Goal: Use online tool/utility: Utilize a website feature to perform a specific function

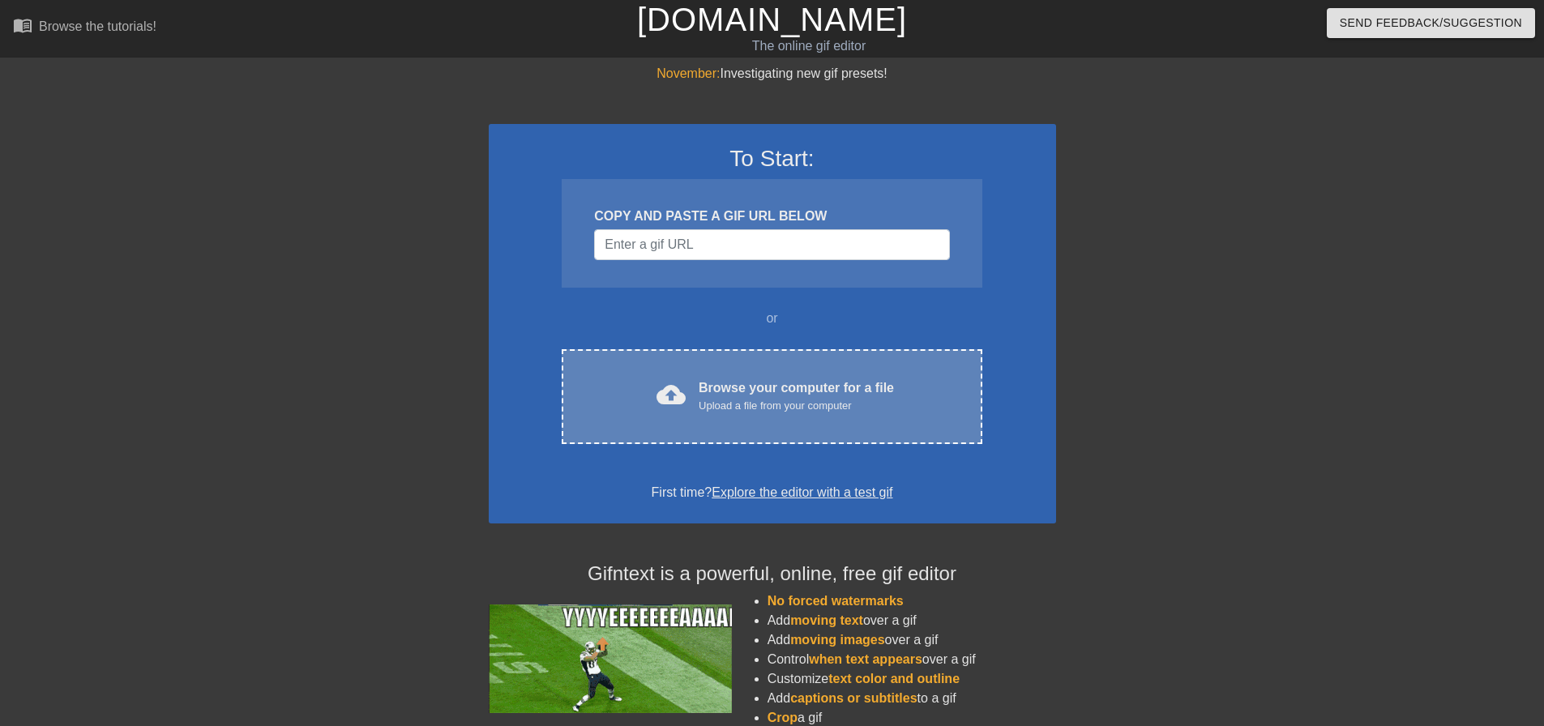
click at [748, 394] on div "Browse your computer for a file Upload a file from your computer" at bounding box center [796, 396] width 195 height 36
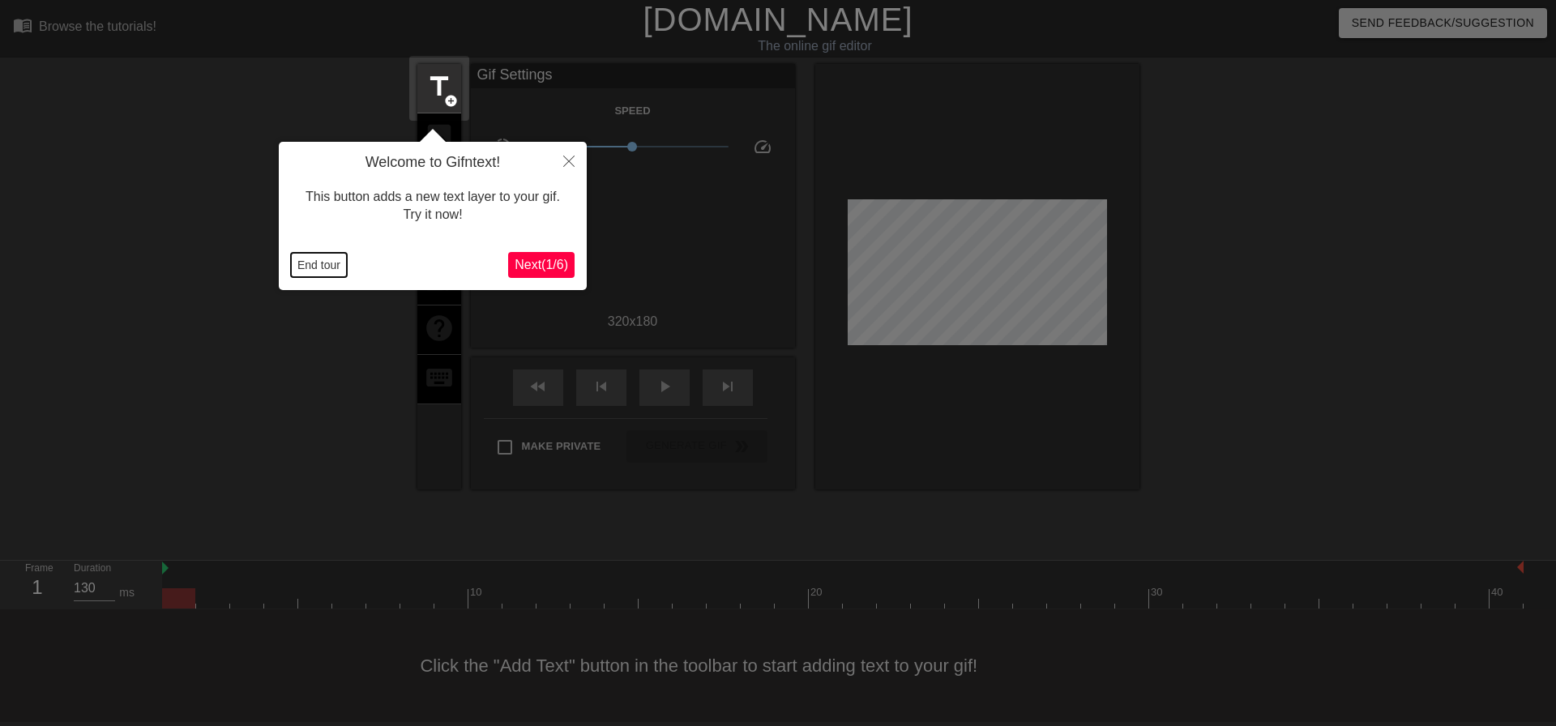
click at [311, 273] on button "End tour" at bounding box center [319, 265] width 56 height 24
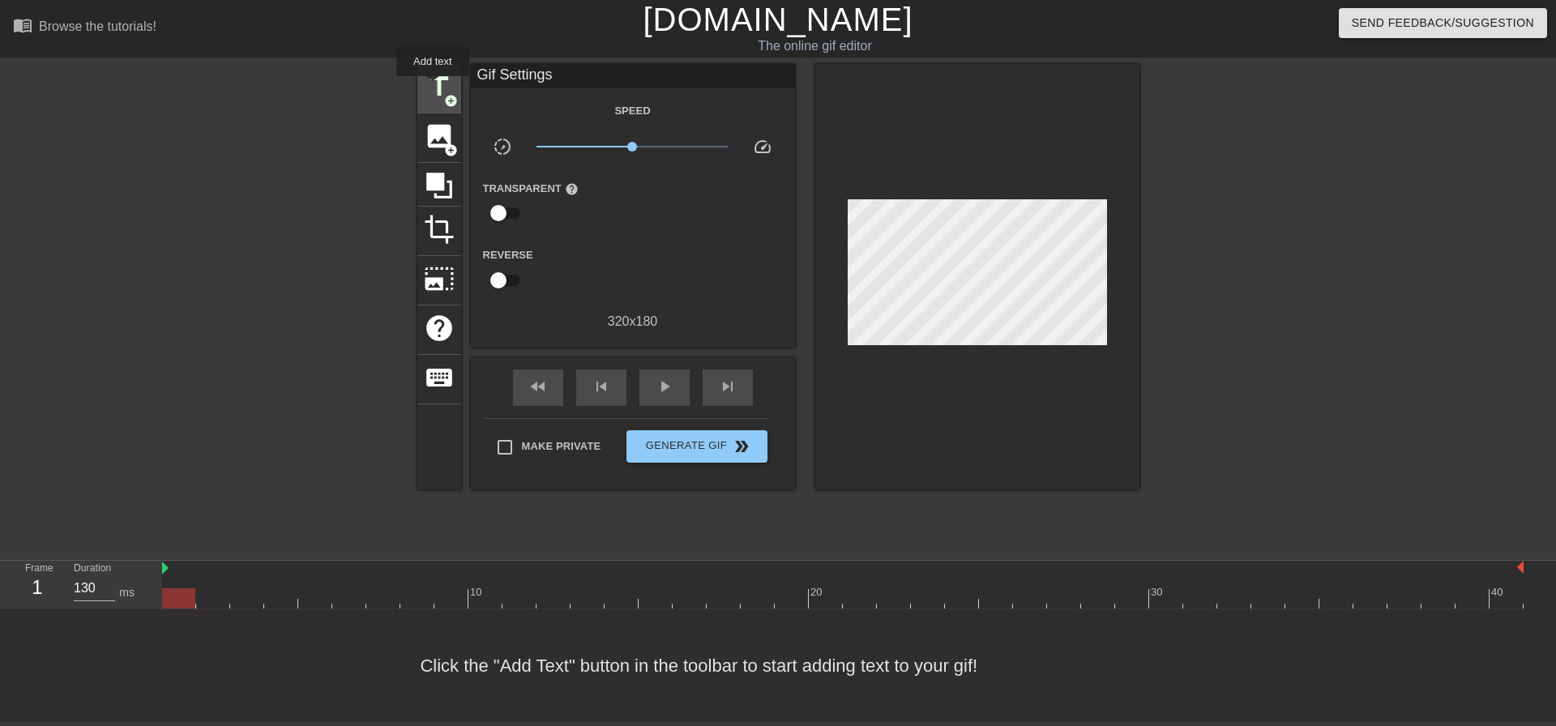
click at [433, 88] on span "title" at bounding box center [439, 86] width 31 height 31
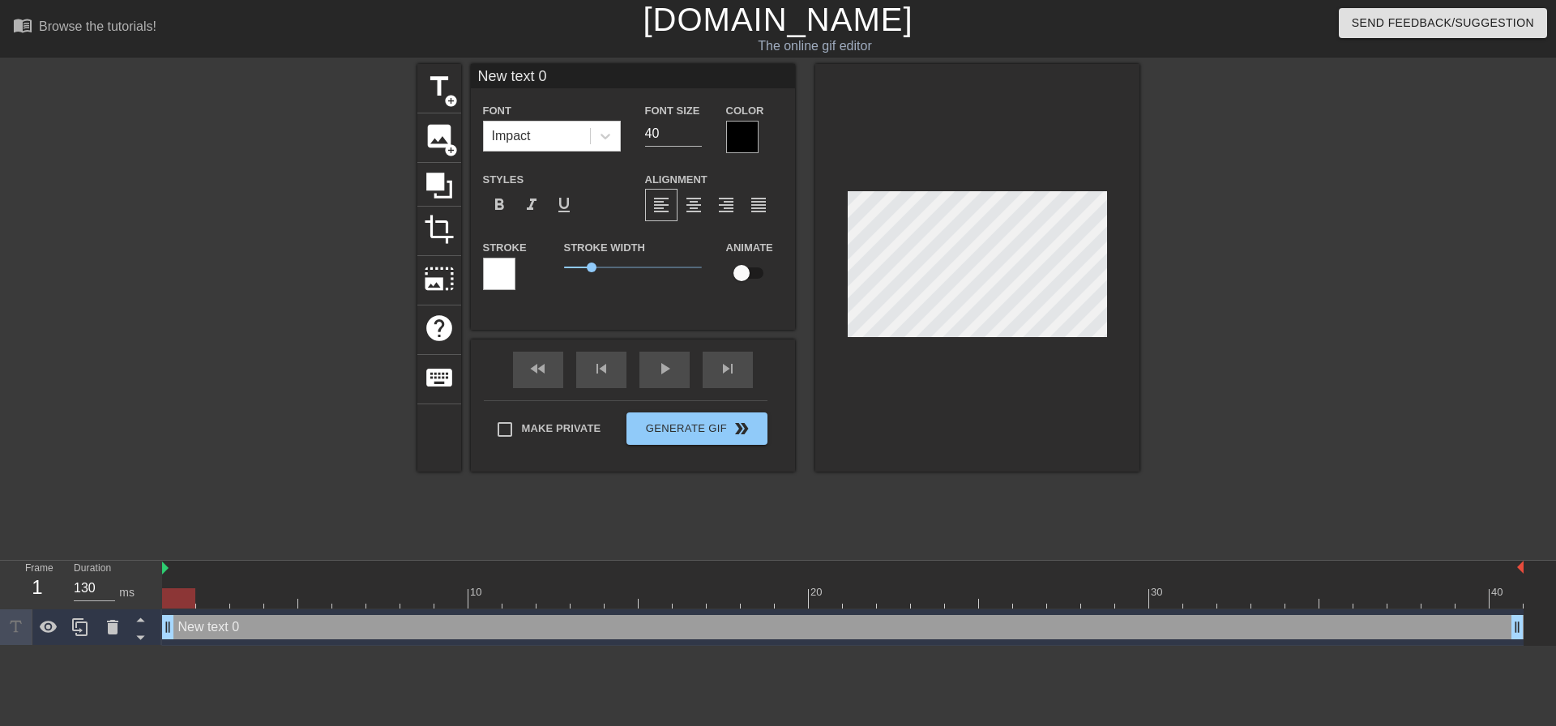
click at [568, 78] on input "New text 0" at bounding box center [633, 76] width 324 height 24
type input "Andruew"
drag, startPoint x: 673, startPoint y: 131, endPoint x: 643, endPoint y: 135, distance: 31.0
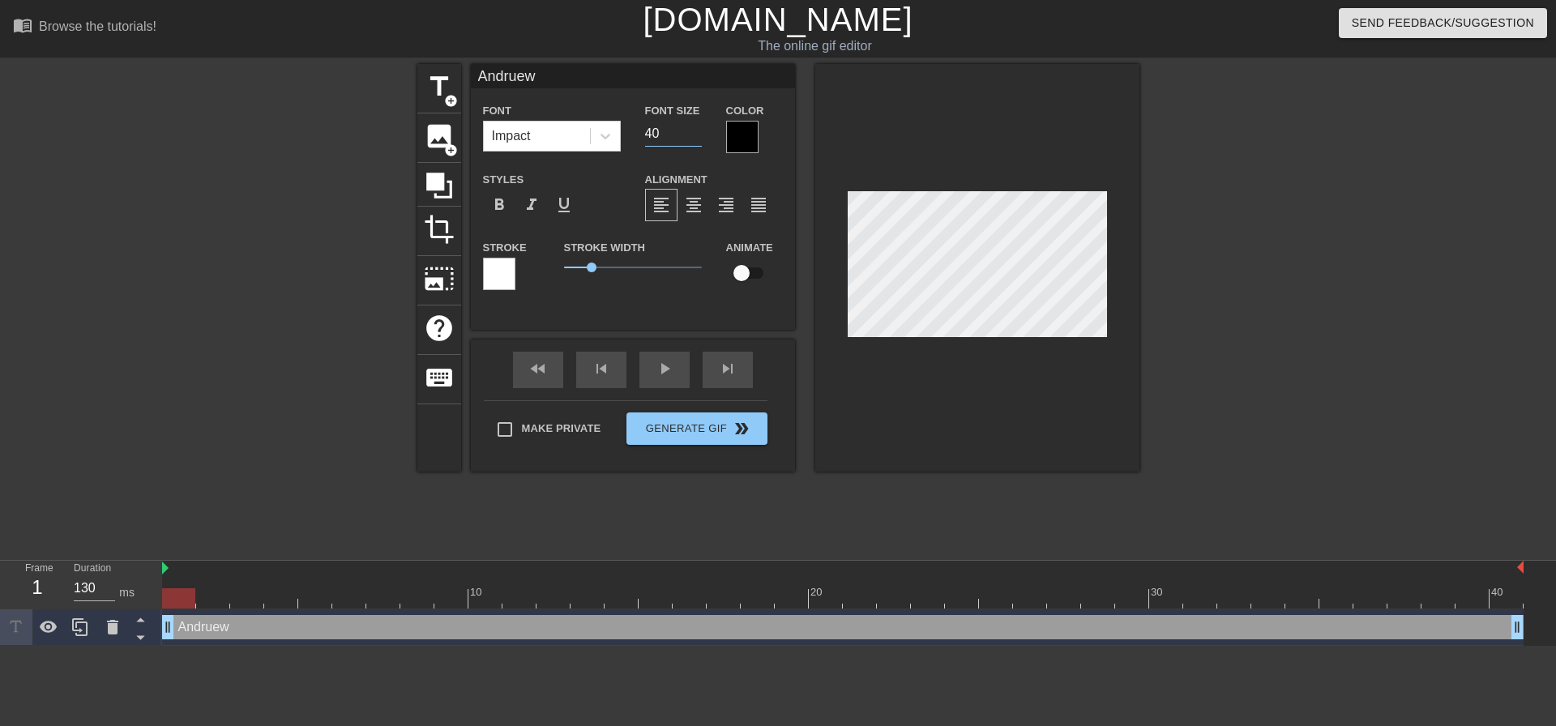
click at [643, 135] on div "Font Size 40" at bounding box center [673, 126] width 81 height 53
type input "3"
type input "24"
click at [742, 276] on input "checkbox" at bounding box center [741, 273] width 92 height 31
checkbox input "true"
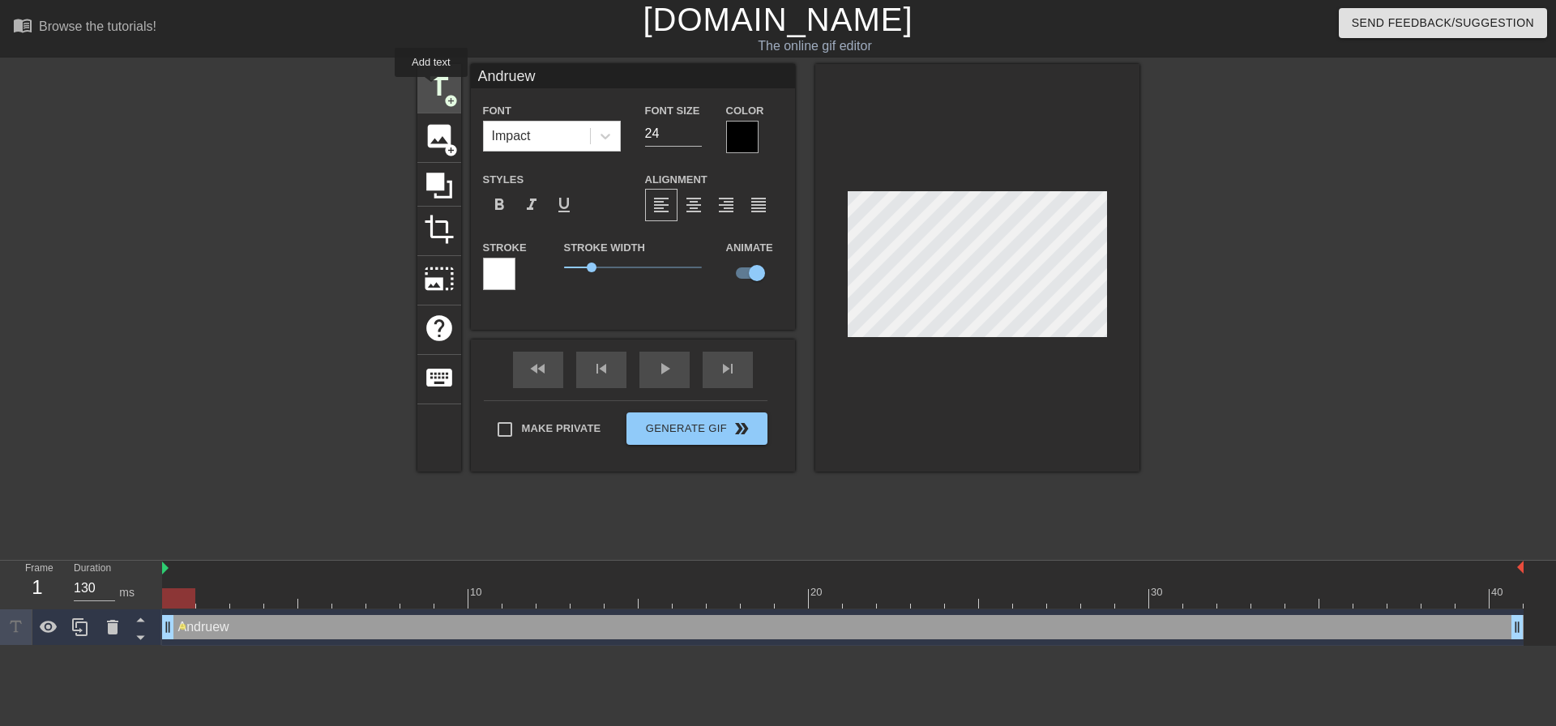
click at [431, 88] on span "title" at bounding box center [439, 86] width 31 height 31
type input "New text 1"
type input "40"
checkbox input "false"
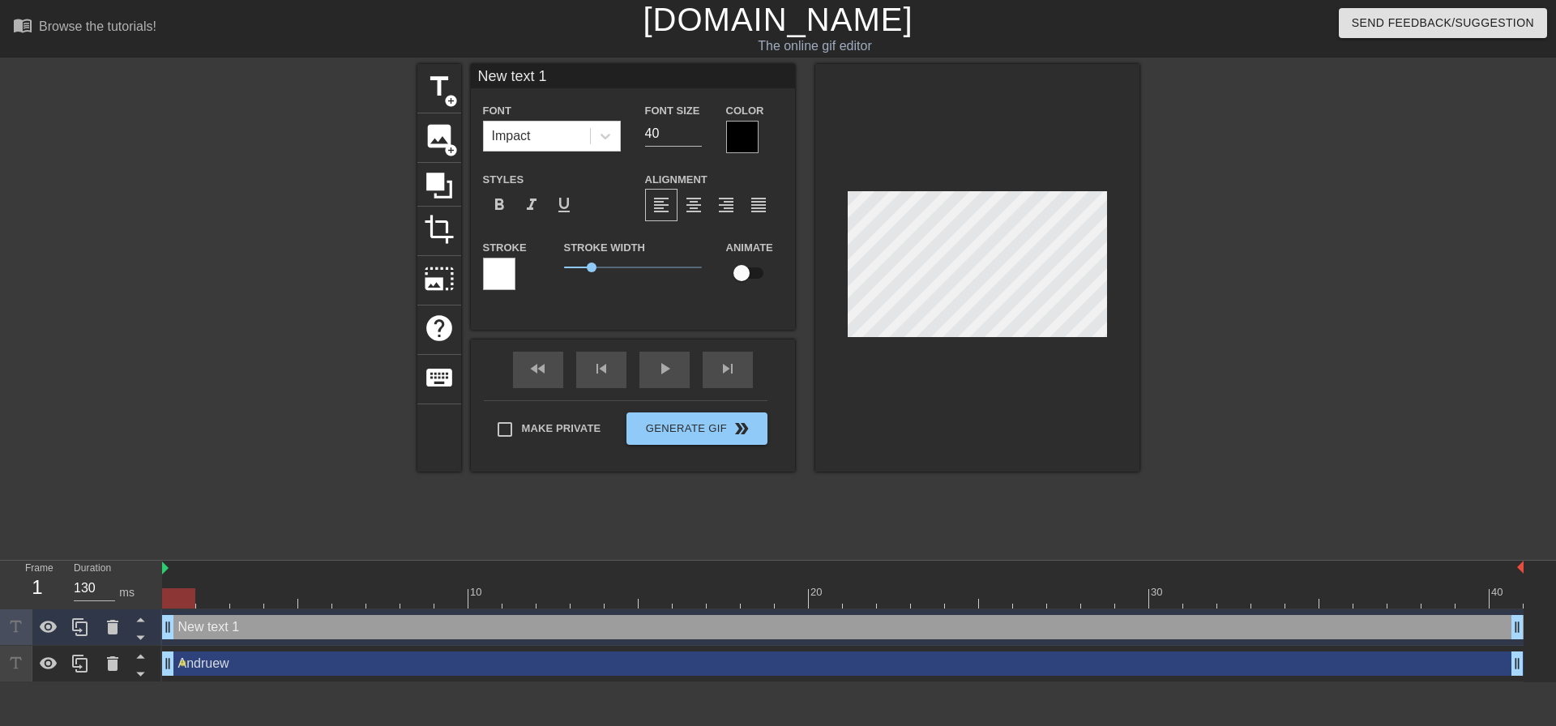
drag, startPoint x: 577, startPoint y: 77, endPoint x: 468, endPoint y: 81, distance: 108.7
click at [468, 81] on div "title add_circle image add_circle crop photo_size_select_large help keyboard Ne…" at bounding box center [778, 268] width 722 height 408
type input "SritKanth"
drag, startPoint x: 668, startPoint y: 135, endPoint x: 637, endPoint y: 135, distance: 30.8
click at [637, 135] on div "Font Size 40" at bounding box center [673, 126] width 81 height 53
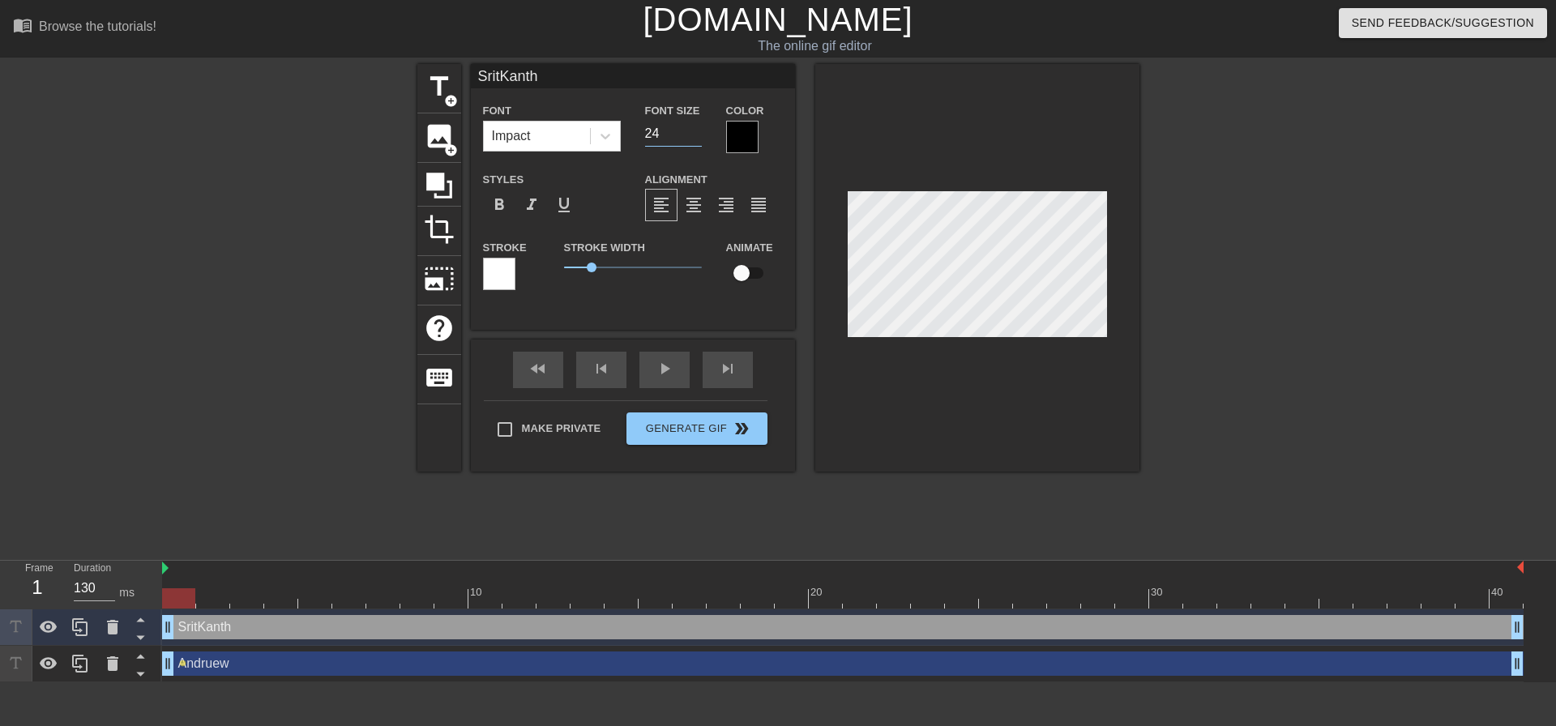
type input "24"
click at [747, 275] on input "checkbox" at bounding box center [741, 273] width 92 height 31
checkbox input "true"
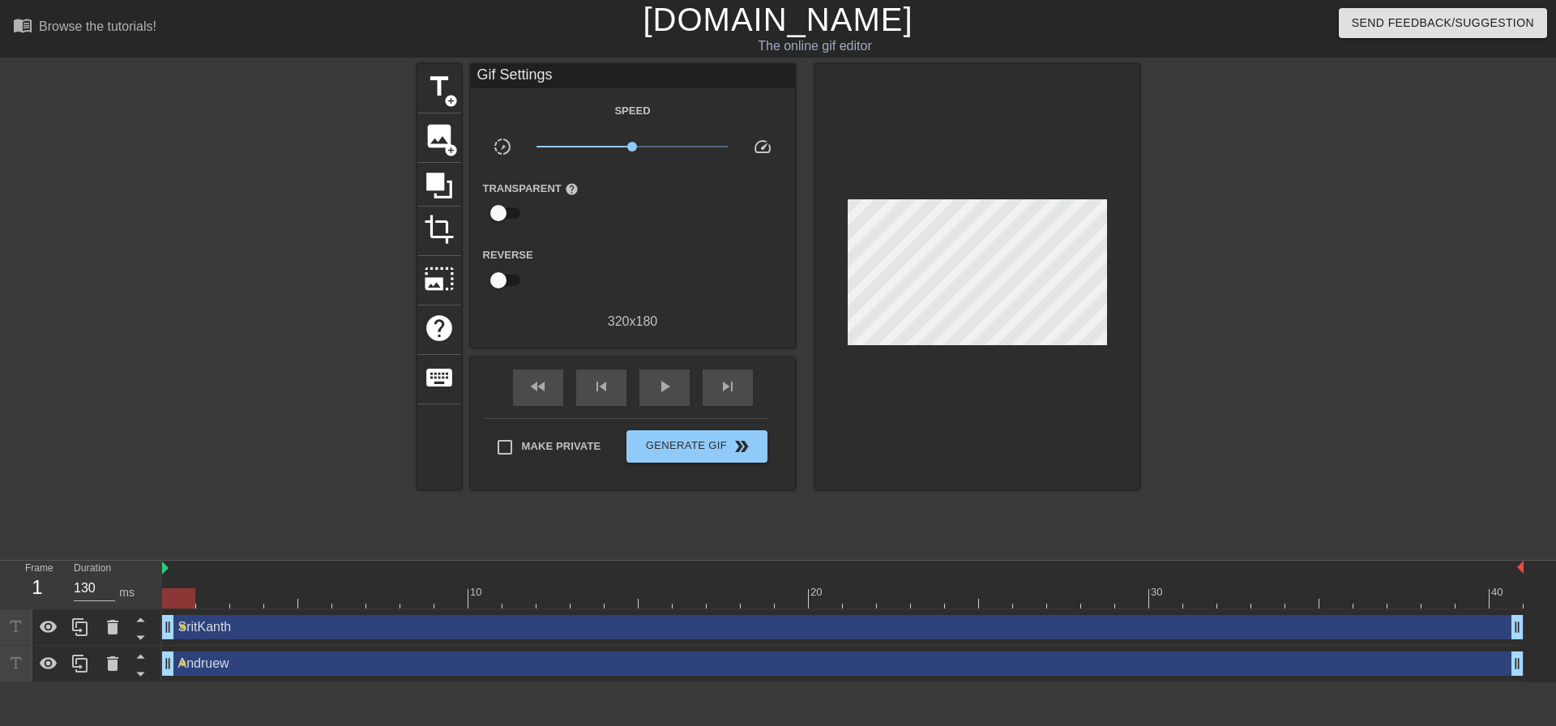
click at [1036, 430] on div at bounding box center [977, 276] width 324 height 425
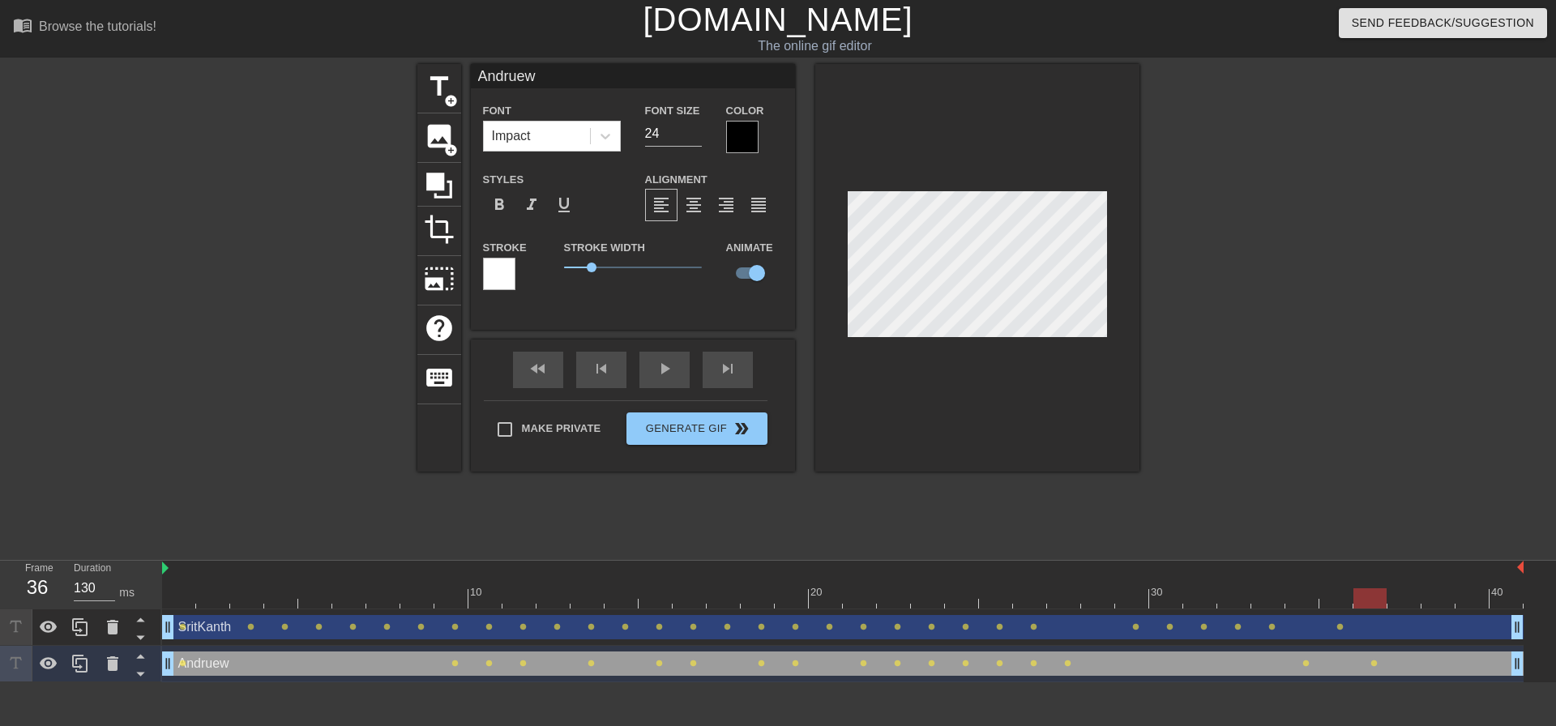
type input "SritKanth"
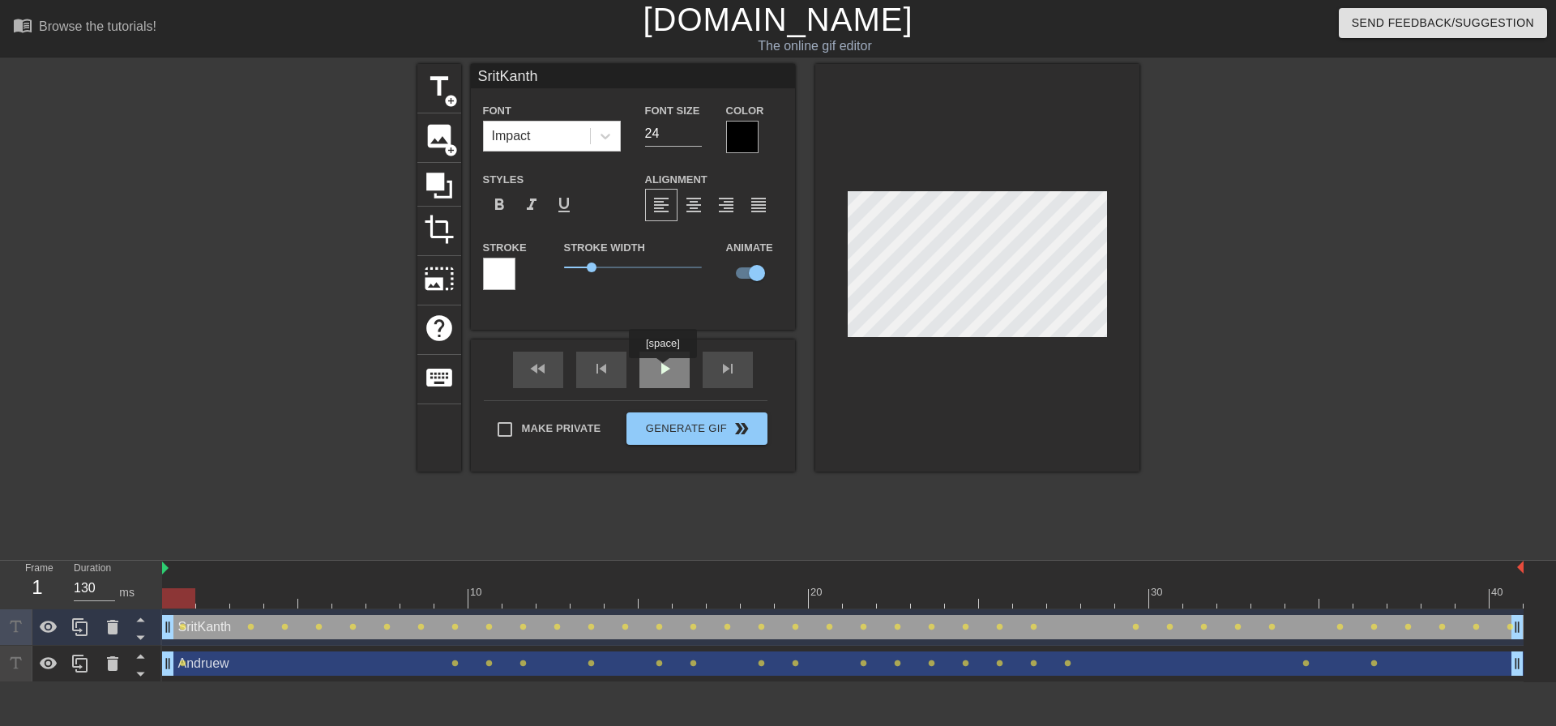
click at [662, 370] on div "play_arrow" at bounding box center [664, 370] width 50 height 36
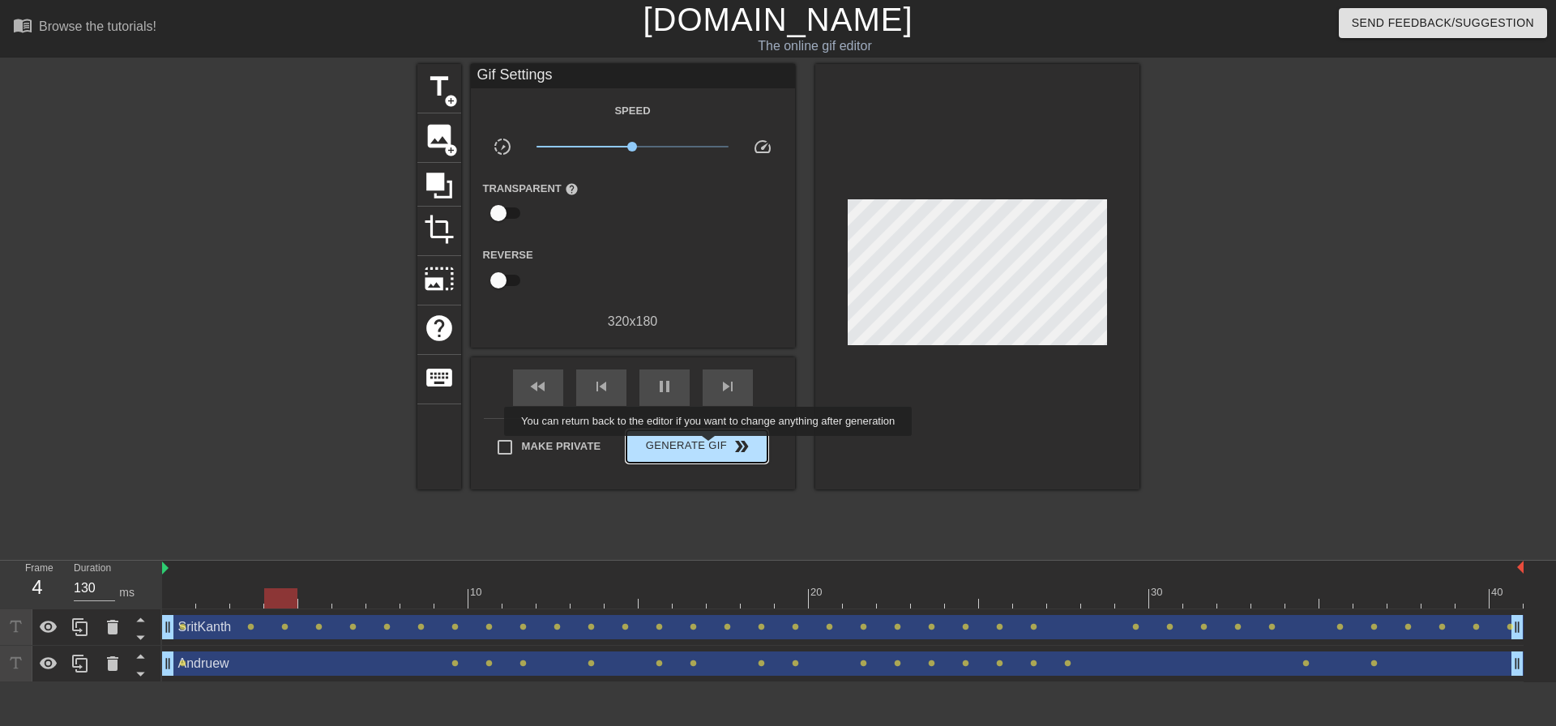
click at [710, 447] on span "Generate Gif double_arrow" at bounding box center [696, 446] width 127 height 19
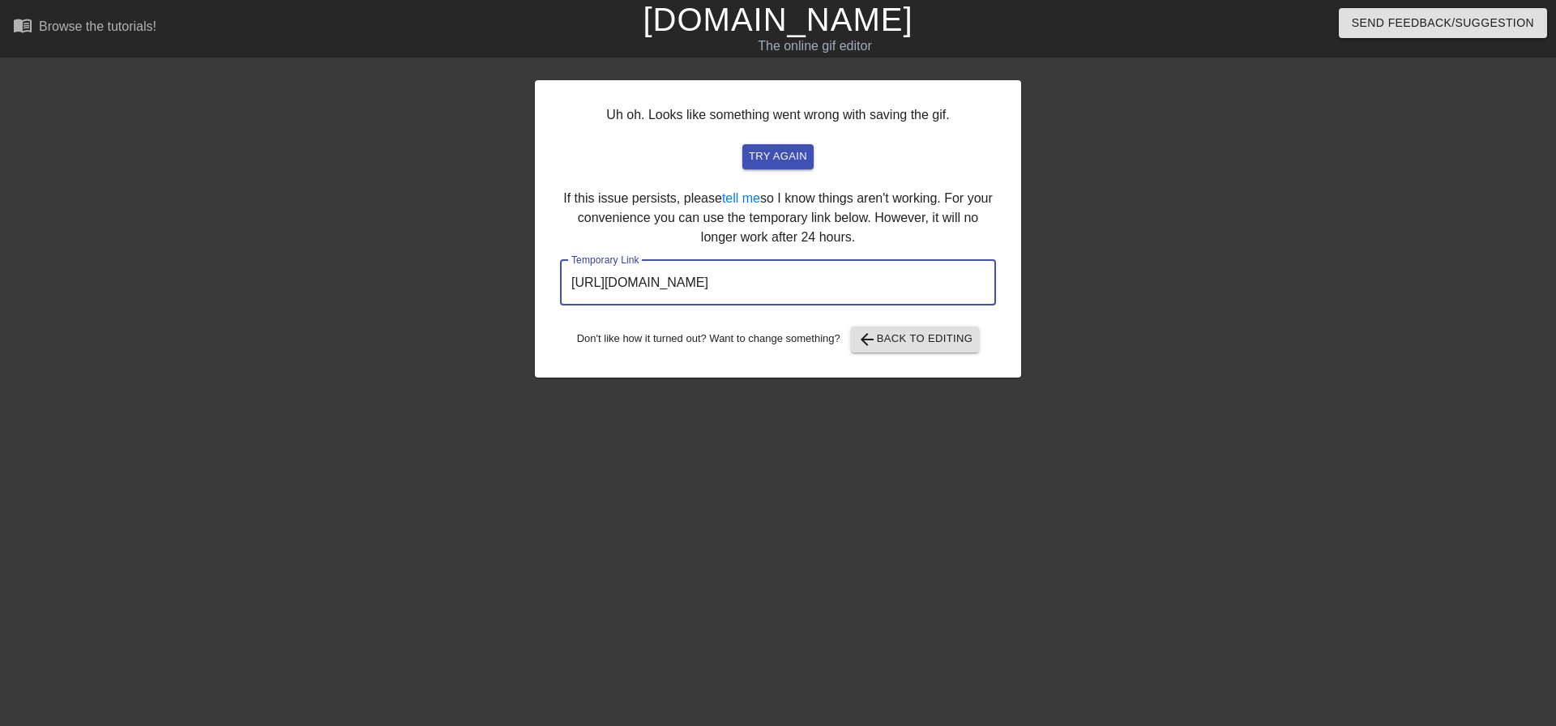
drag, startPoint x: 919, startPoint y: 284, endPoint x: 537, endPoint y: 292, distance: 381.8
click at [537, 292] on div "Uh oh. Looks like something went wrong with saving the gif. try again If this i…" at bounding box center [778, 228] width 486 height 297
